Goal: Transaction & Acquisition: Book appointment/travel/reservation

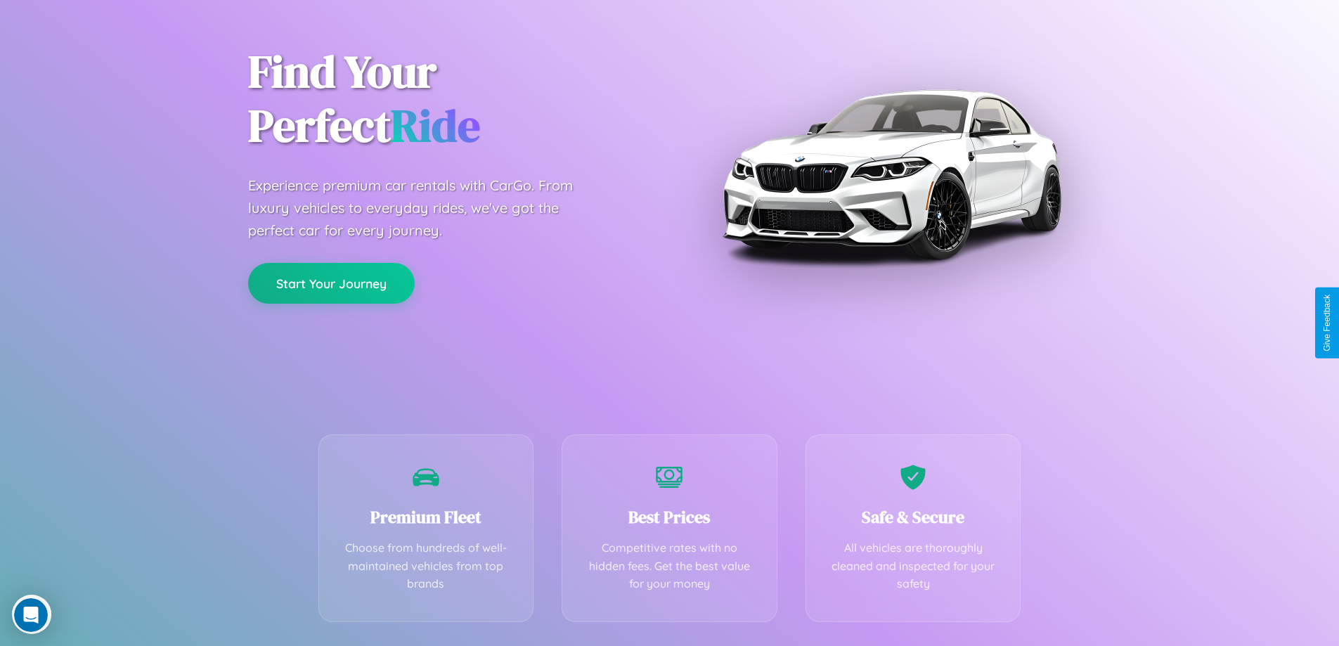
scroll to position [277, 0]
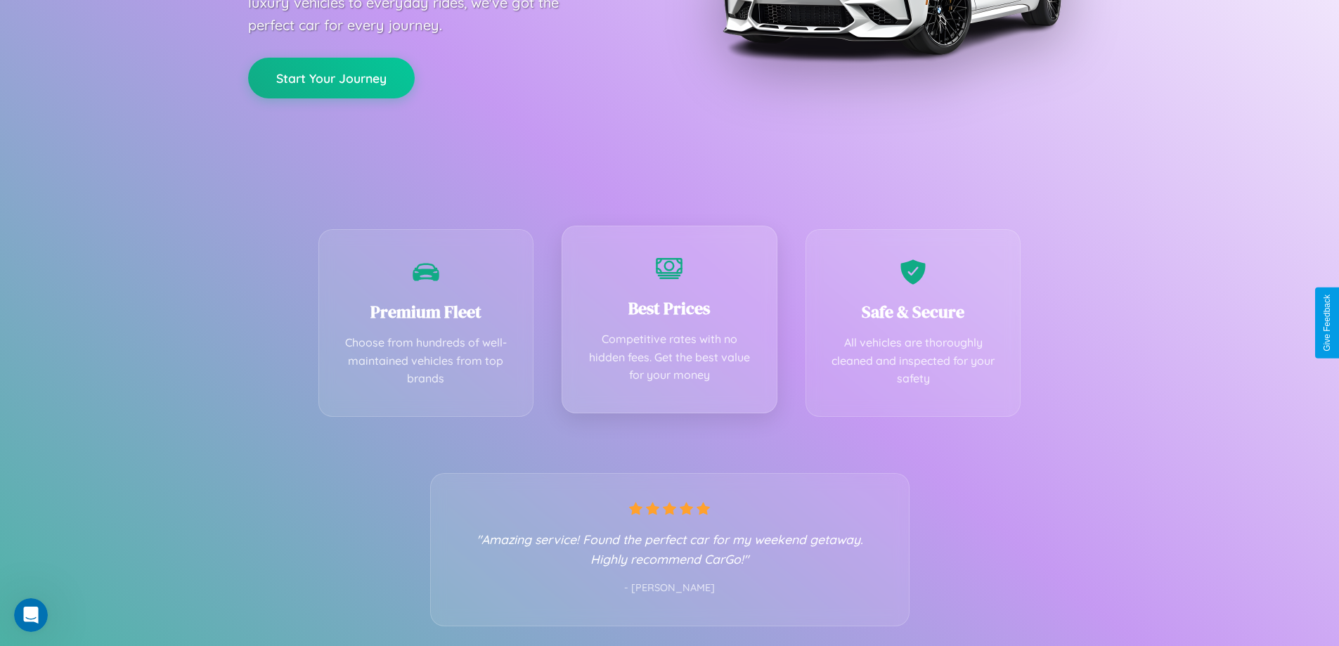
click at [669, 323] on div "Best Prices Competitive rates with no hidden fees. Get the best value for your …" at bounding box center [669, 320] width 216 height 188
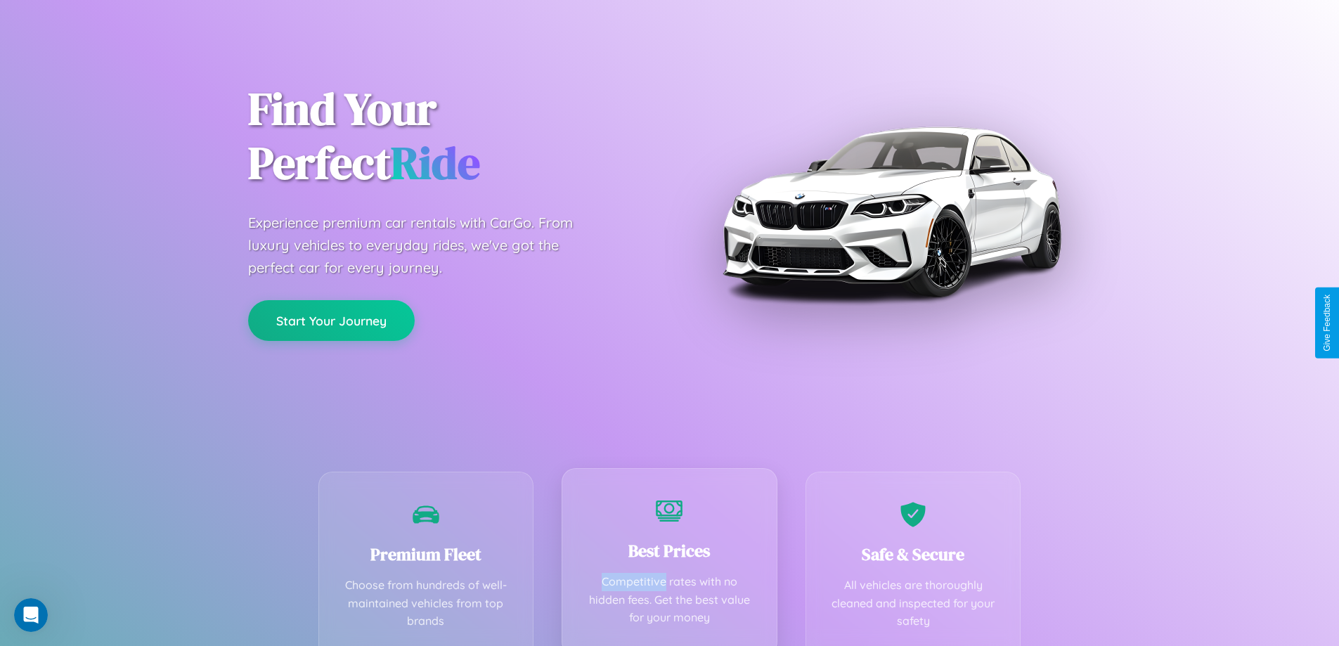
scroll to position [0, 0]
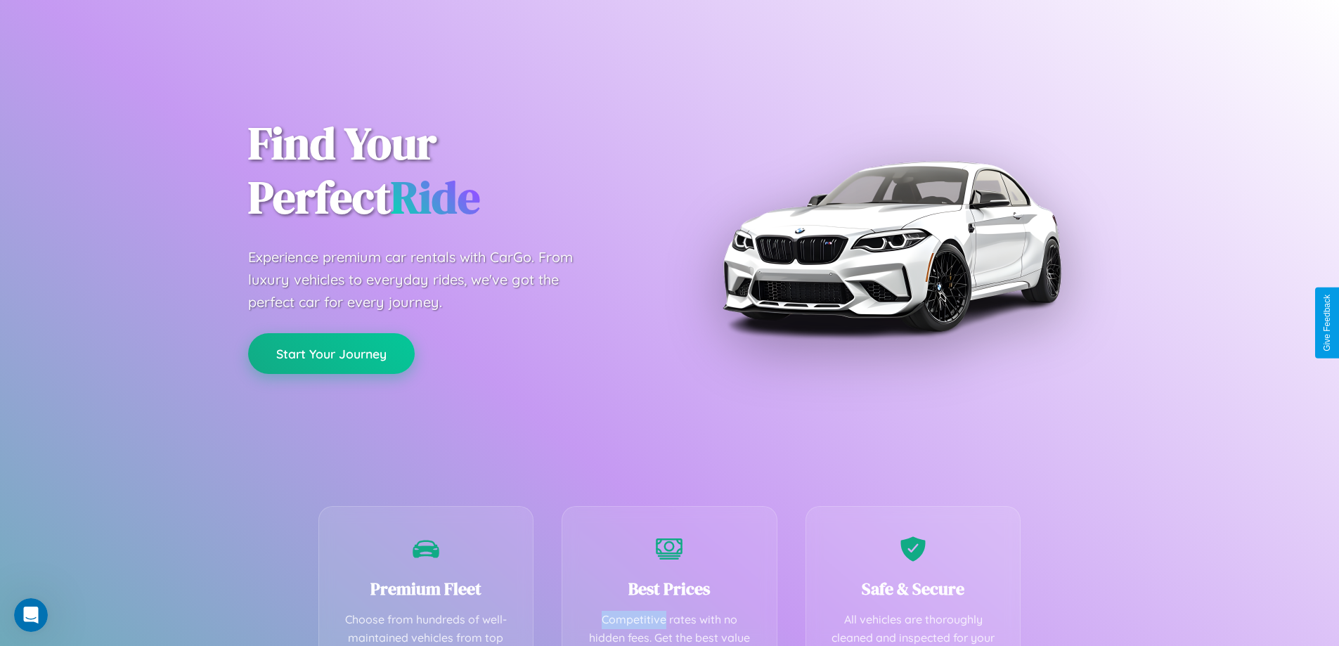
click at [331, 353] on button "Start Your Journey" at bounding box center [331, 353] width 167 height 41
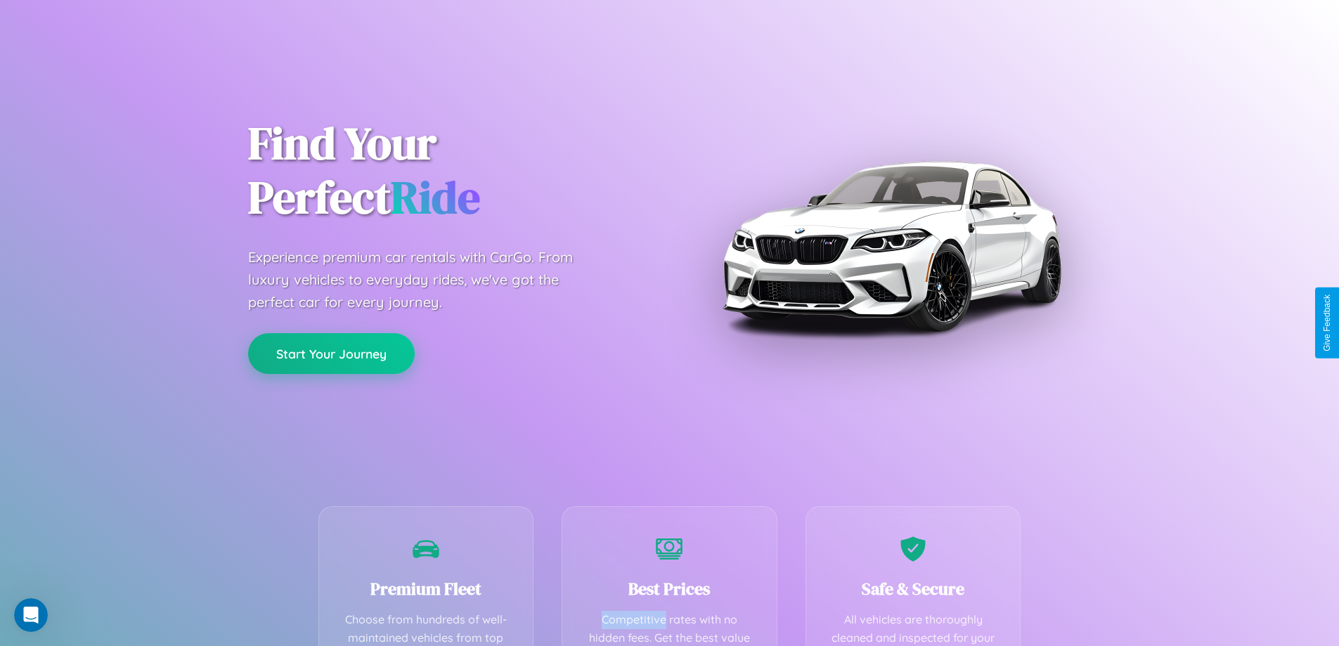
click at [331, 353] on button "Start Your Journey" at bounding box center [331, 353] width 167 height 41
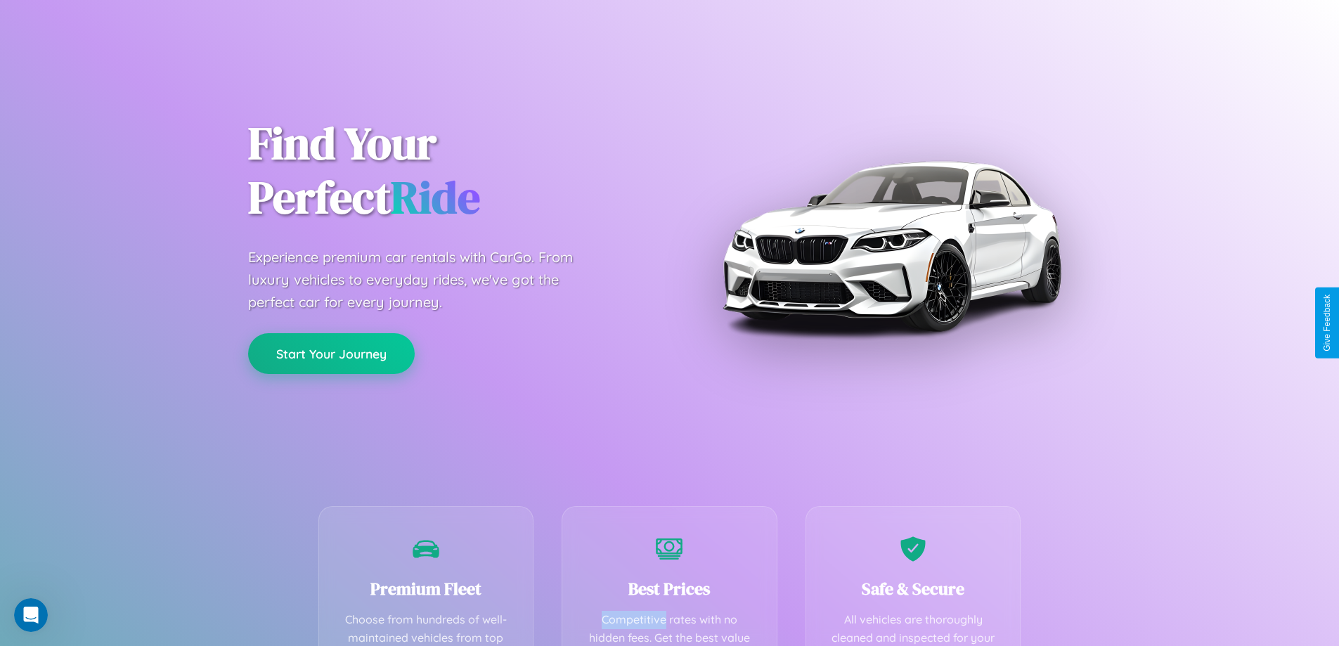
click at [331, 353] on button "Start Your Journey" at bounding box center [331, 353] width 167 height 41
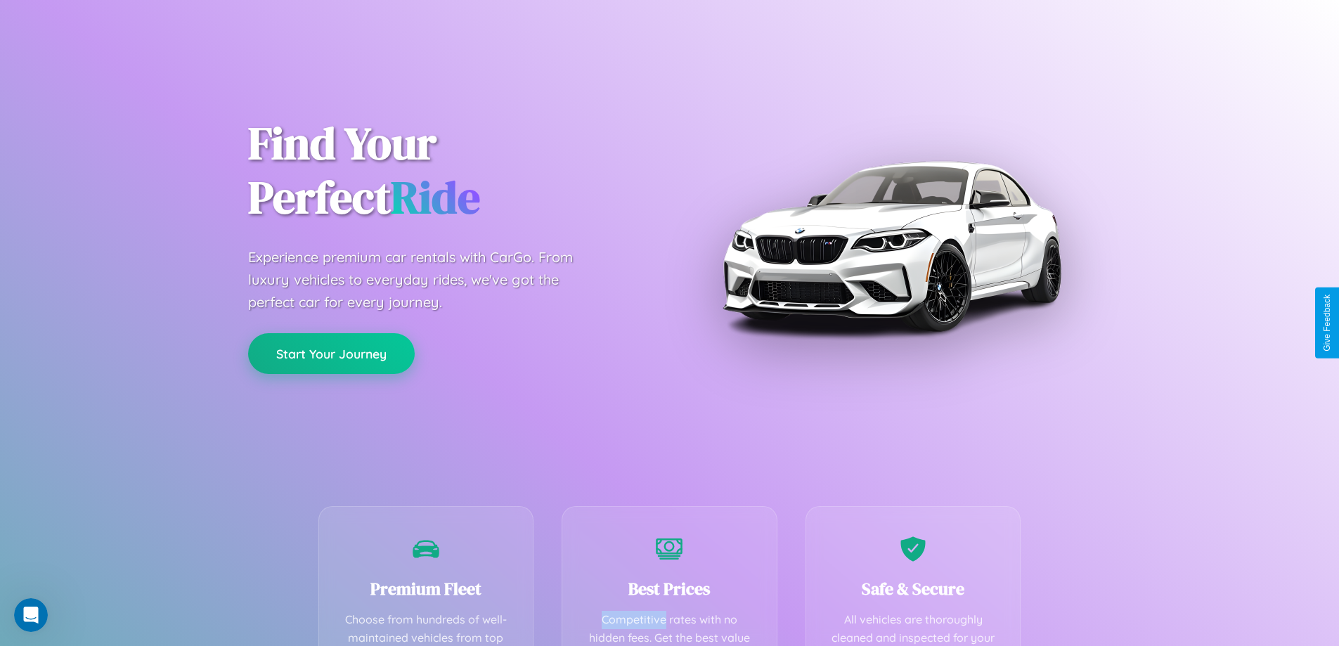
click at [331, 353] on button "Start Your Journey" at bounding box center [331, 353] width 167 height 41
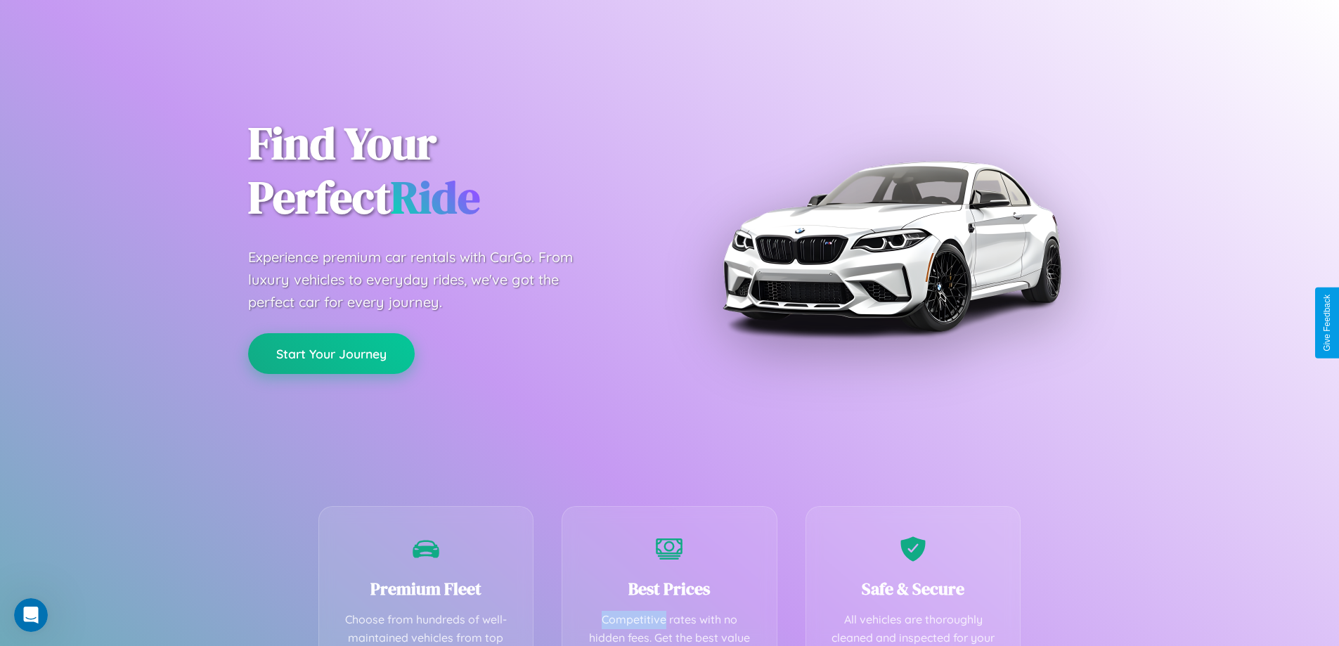
click at [331, 353] on button "Start Your Journey" at bounding box center [331, 353] width 167 height 41
